Goal: Find specific page/section: Find specific page/section

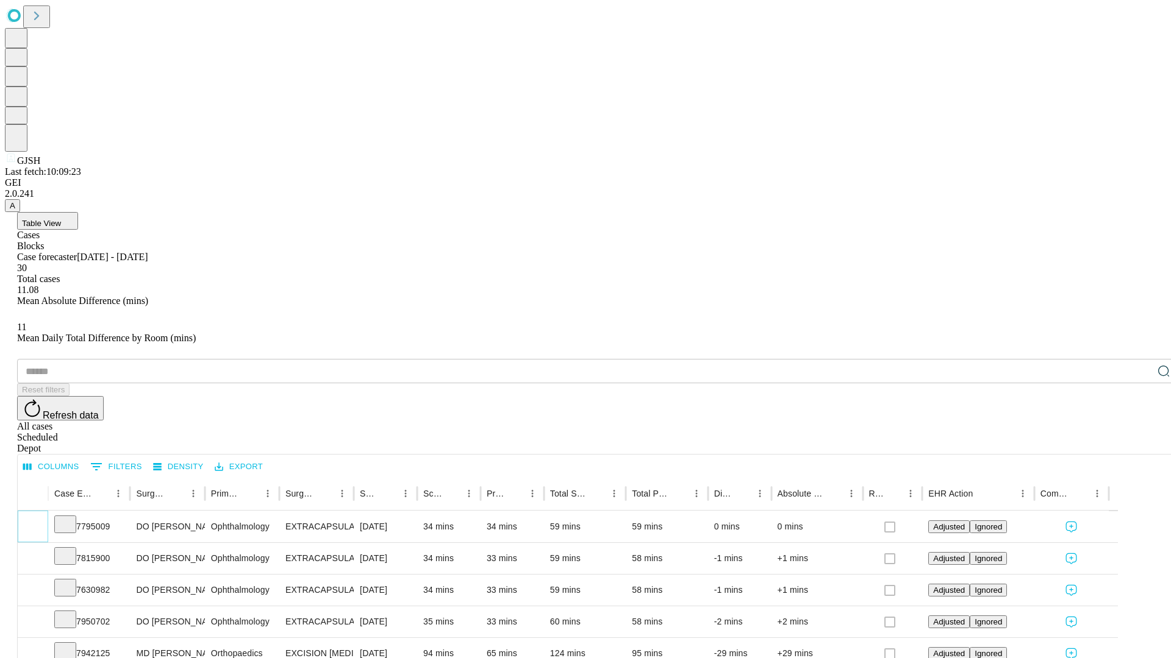
click at [39, 520] on icon "Expand" at bounding box center [33, 526] width 12 height 12
